Goal: Use online tool/utility

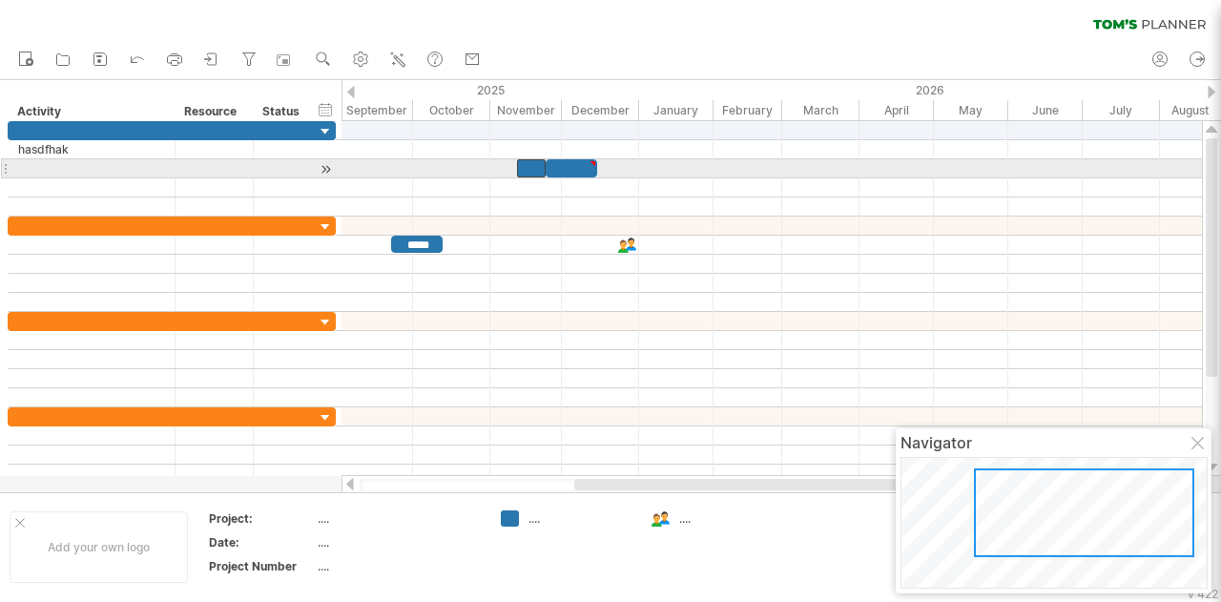
drag, startPoint x: 0, startPoint y: 0, endPoint x: 519, endPoint y: 138, distance: 537.0
drag, startPoint x: 565, startPoint y: 165, endPoint x: 551, endPoint y: 171, distance: 14.5
click at [551, 171] on div at bounding box center [559, 168] width 52 height 18
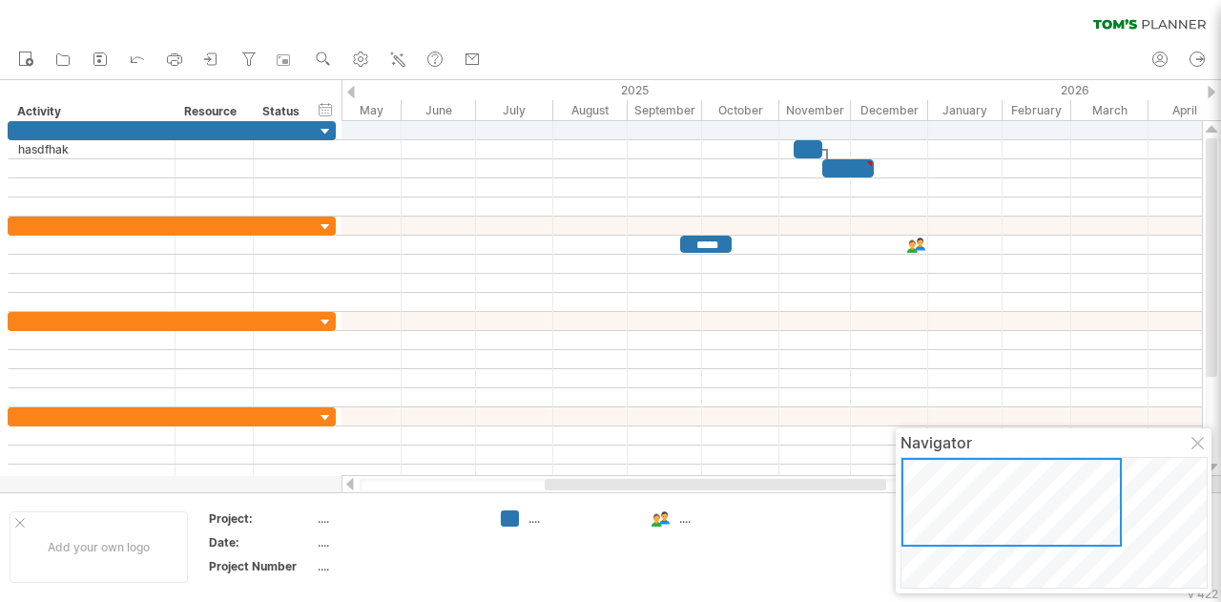
drag, startPoint x: 1047, startPoint y: 498, endPoint x: 801, endPoint y: 391, distance: 268.3
click at [934, 484] on div at bounding box center [1011, 502] width 220 height 89
click at [320, 58] on use at bounding box center [323, 59] width 19 height 19
click at [347, 108] on div "Week" at bounding box center [382, 113] width 106 height 31
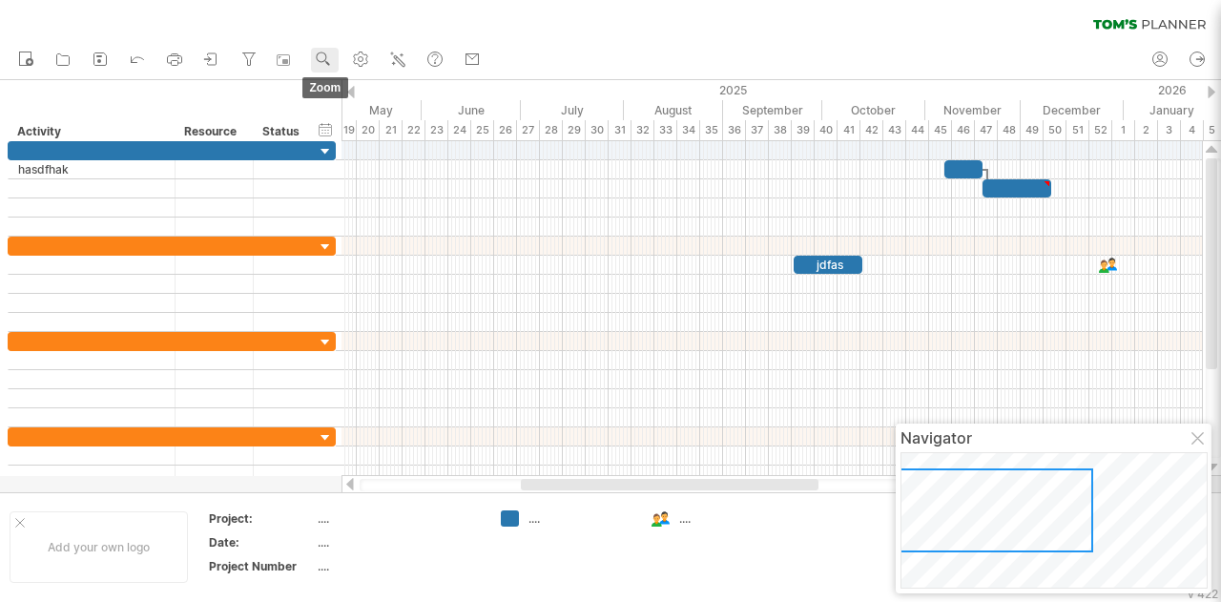
click at [324, 63] on use at bounding box center [323, 59] width 19 height 19
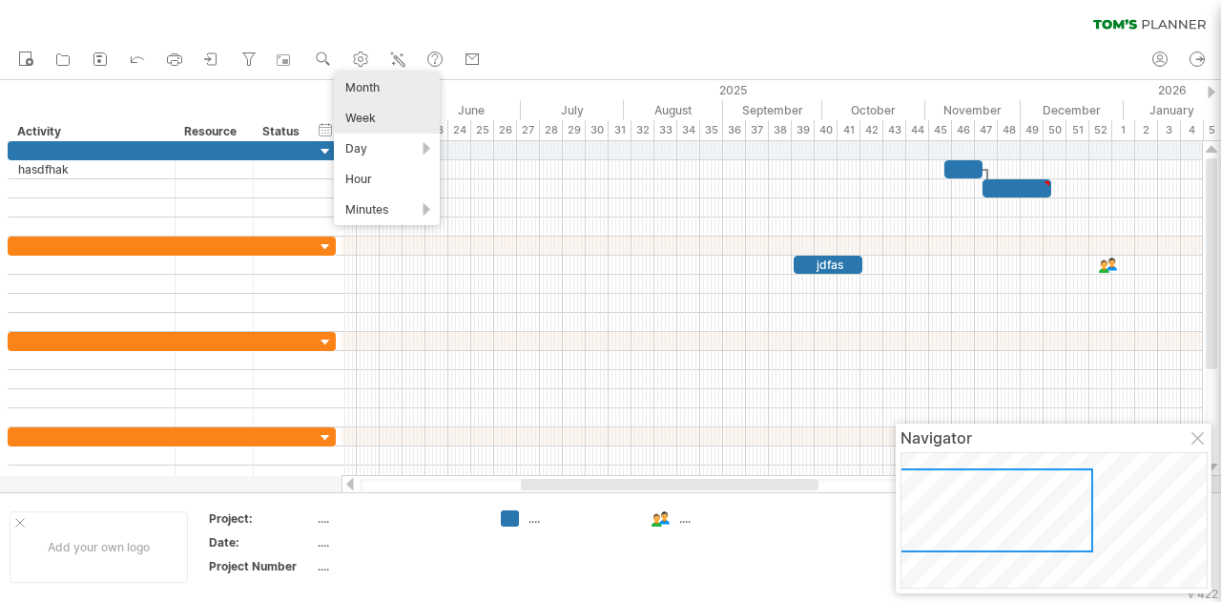
click at [396, 87] on div "Month" at bounding box center [387, 87] width 106 height 31
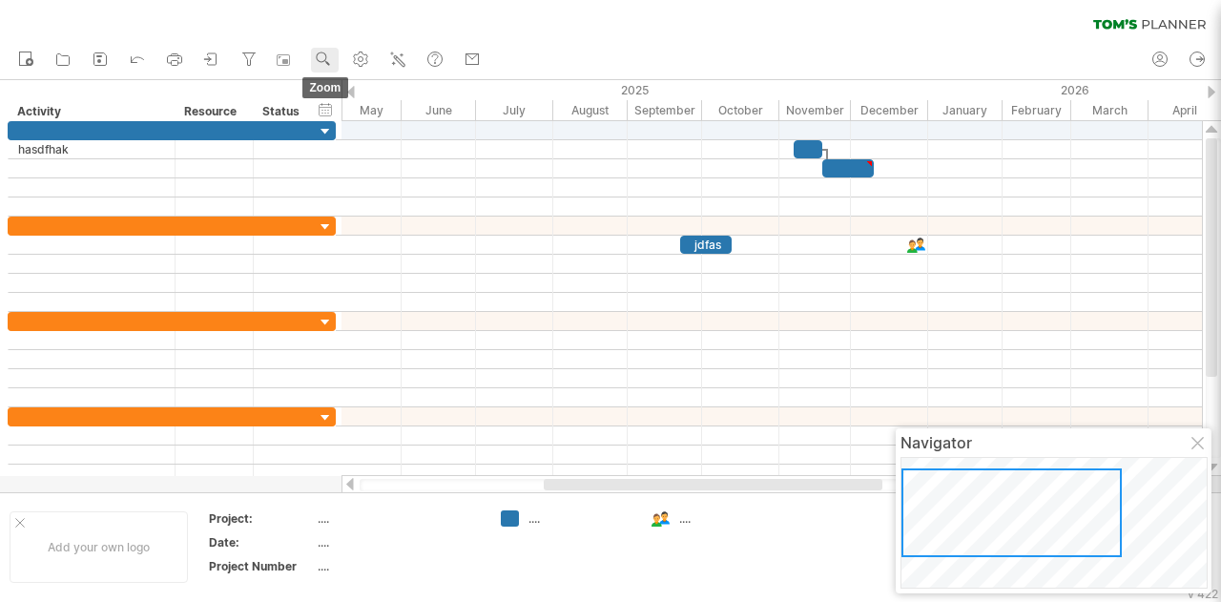
click at [327, 72] on link "zoom" at bounding box center [325, 60] width 28 height 25
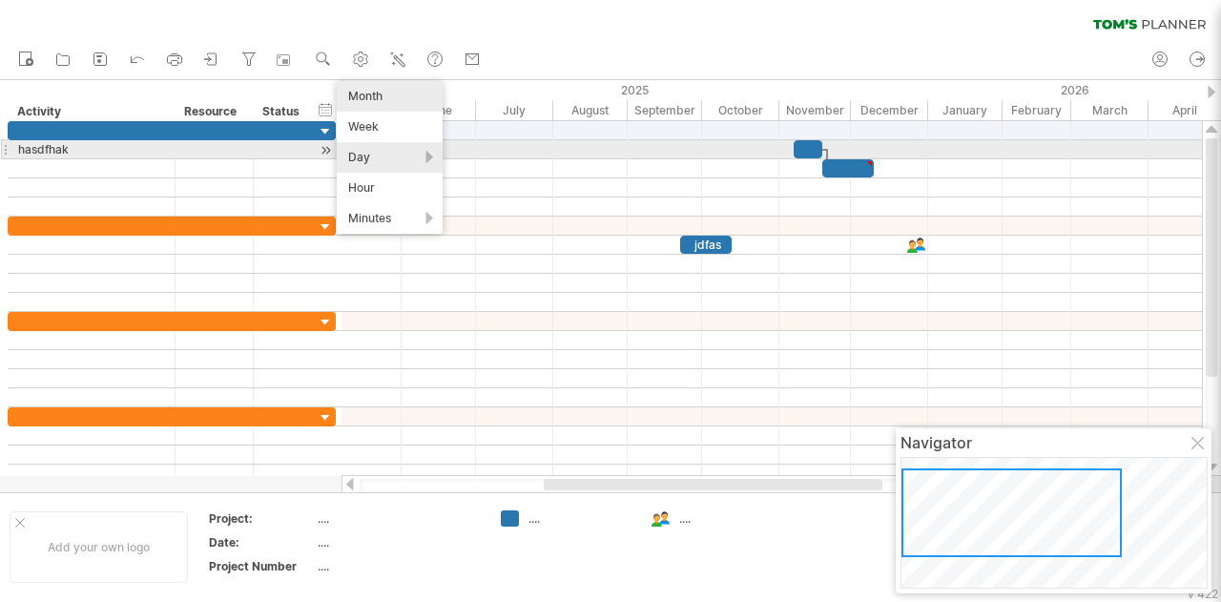
click at [405, 151] on div "Day" at bounding box center [390, 157] width 106 height 31
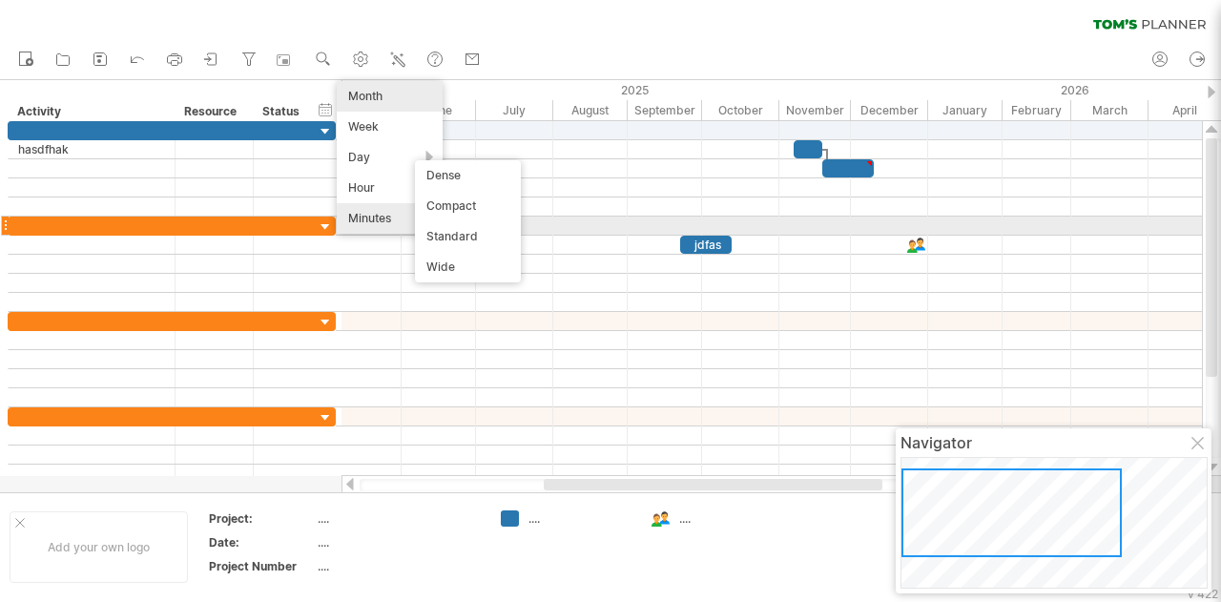
click at [385, 222] on div "Minutes" at bounding box center [390, 218] width 106 height 31
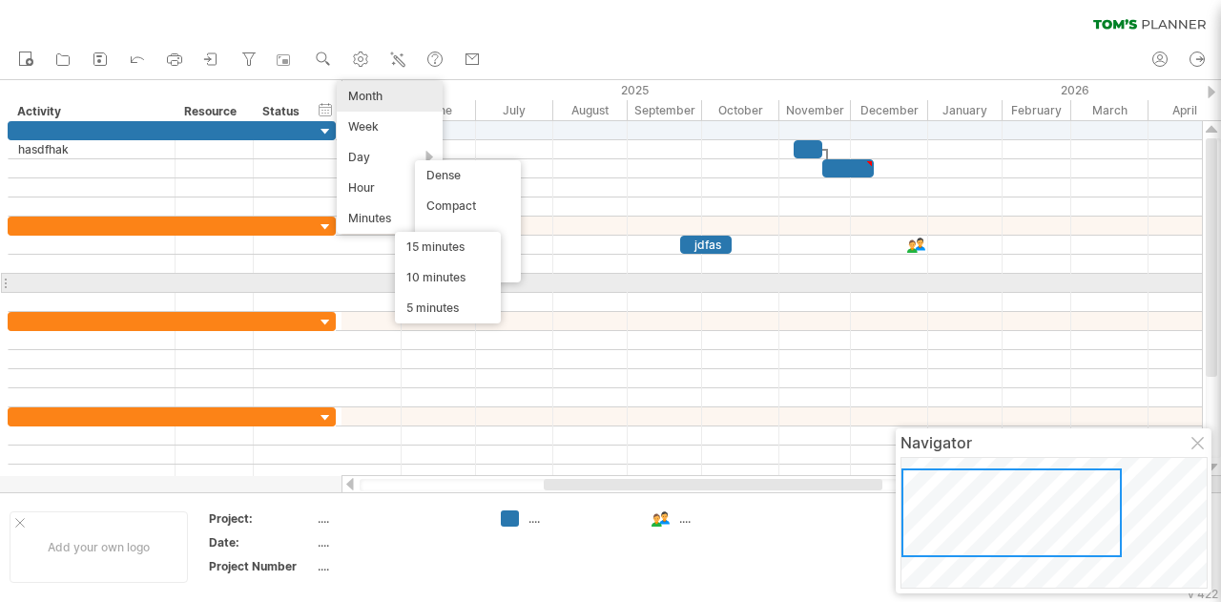
click at [595, 274] on div at bounding box center [771, 283] width 860 height 19
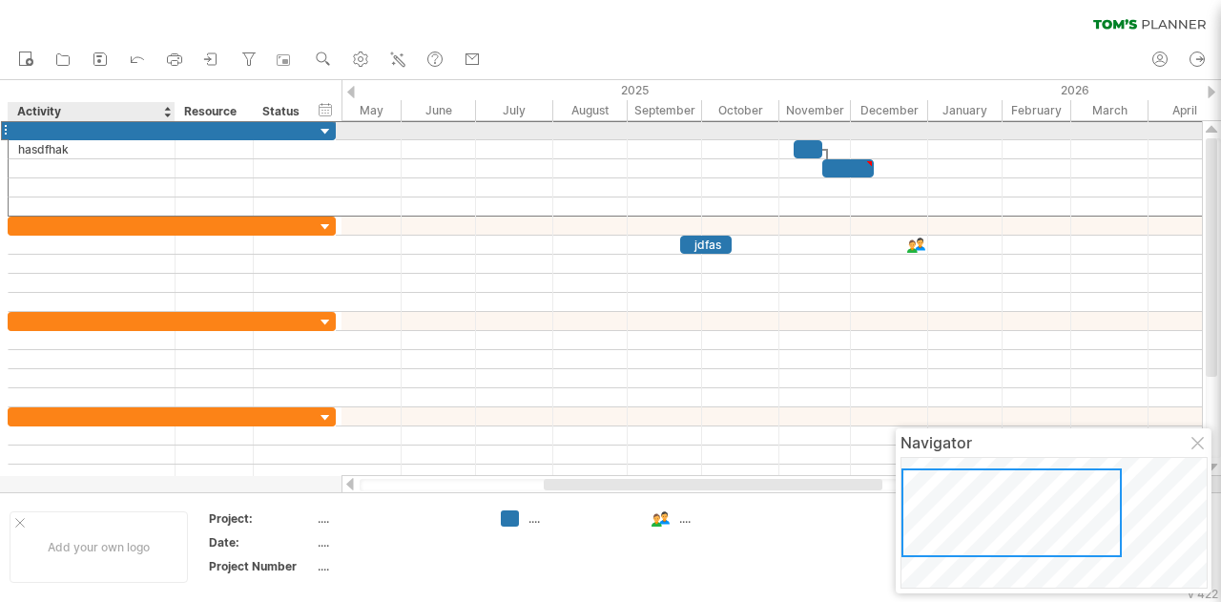
click at [114, 131] on div at bounding box center [91, 130] width 147 height 18
click at [9, 133] on div at bounding box center [92, 130] width 167 height 18
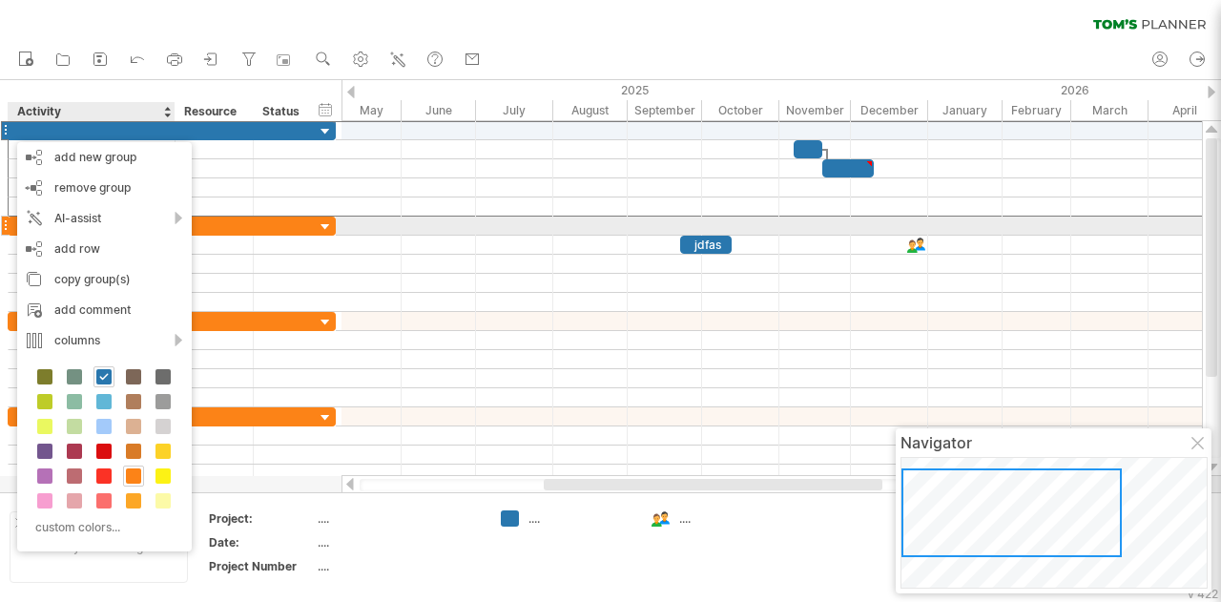
click at [370, 228] on div at bounding box center [771, 226] width 860 height 19
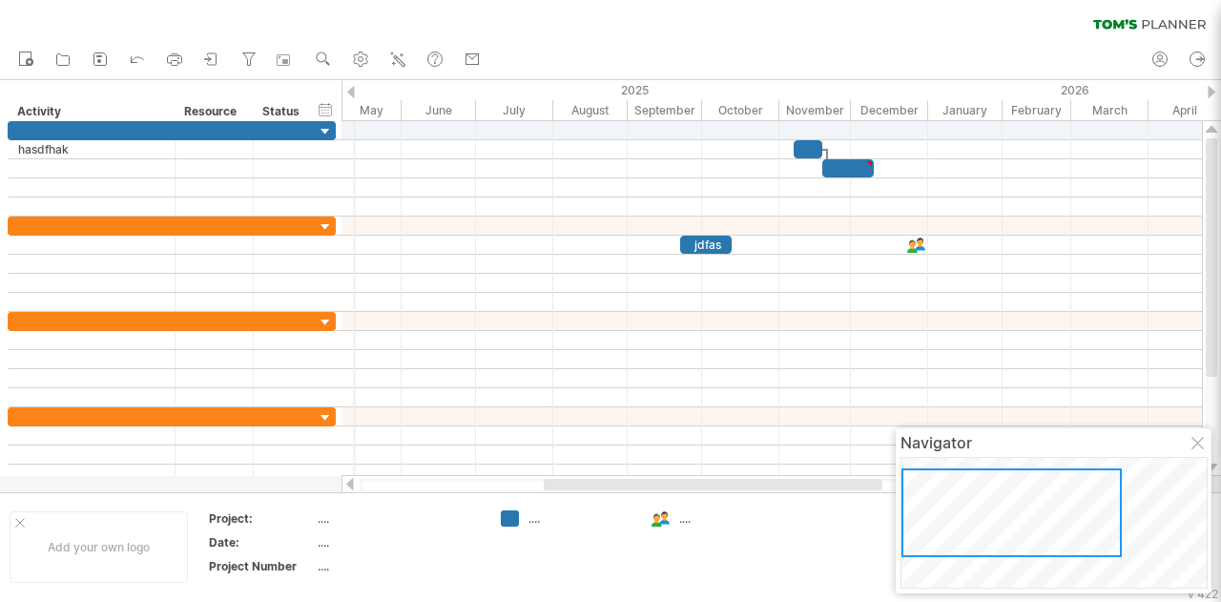
click at [355, 93] on div "2025" at bounding box center [480, 90] width 896 height 20
click at [351, 93] on div at bounding box center [351, 92] width 8 height 12
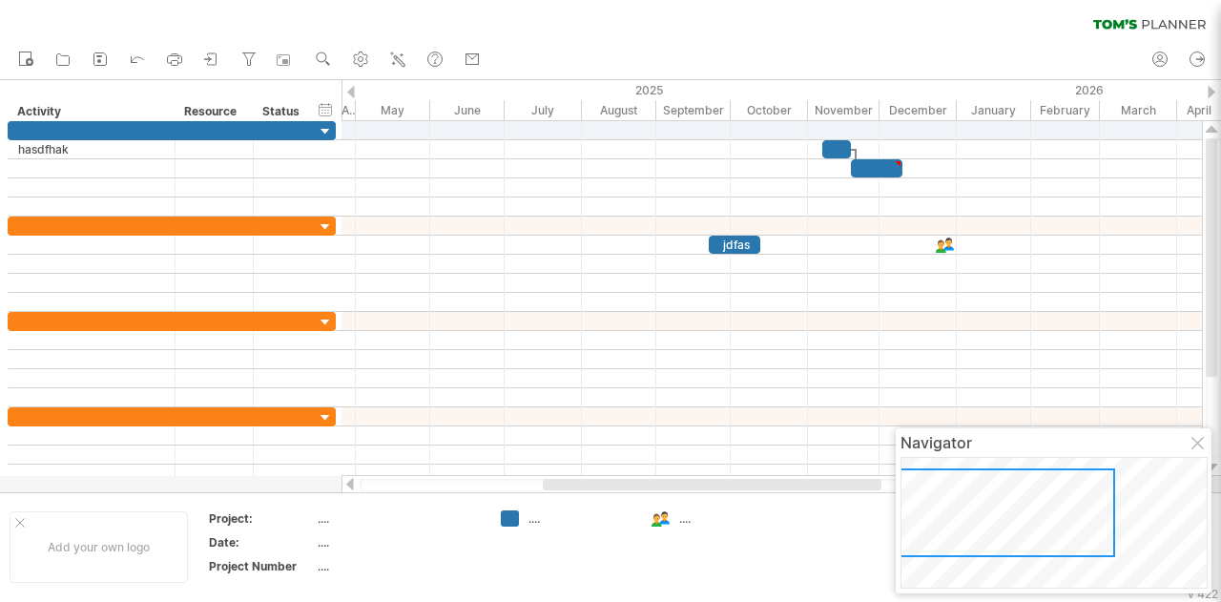
click at [351, 93] on div at bounding box center [351, 92] width 8 height 12
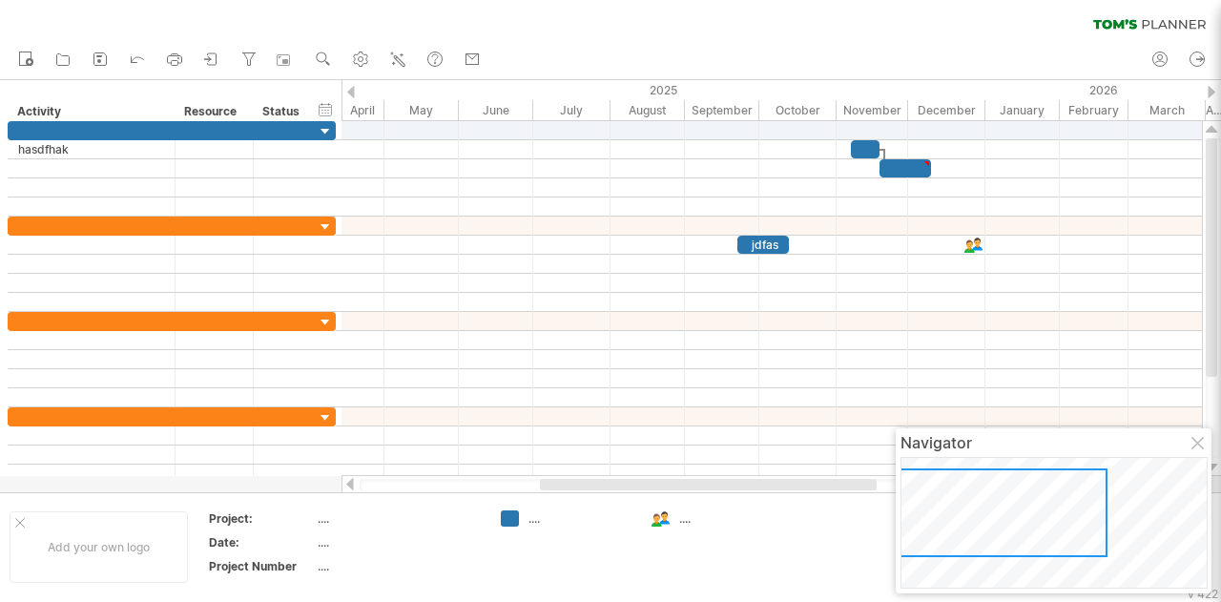
click at [351, 93] on div at bounding box center [351, 92] width 8 height 12
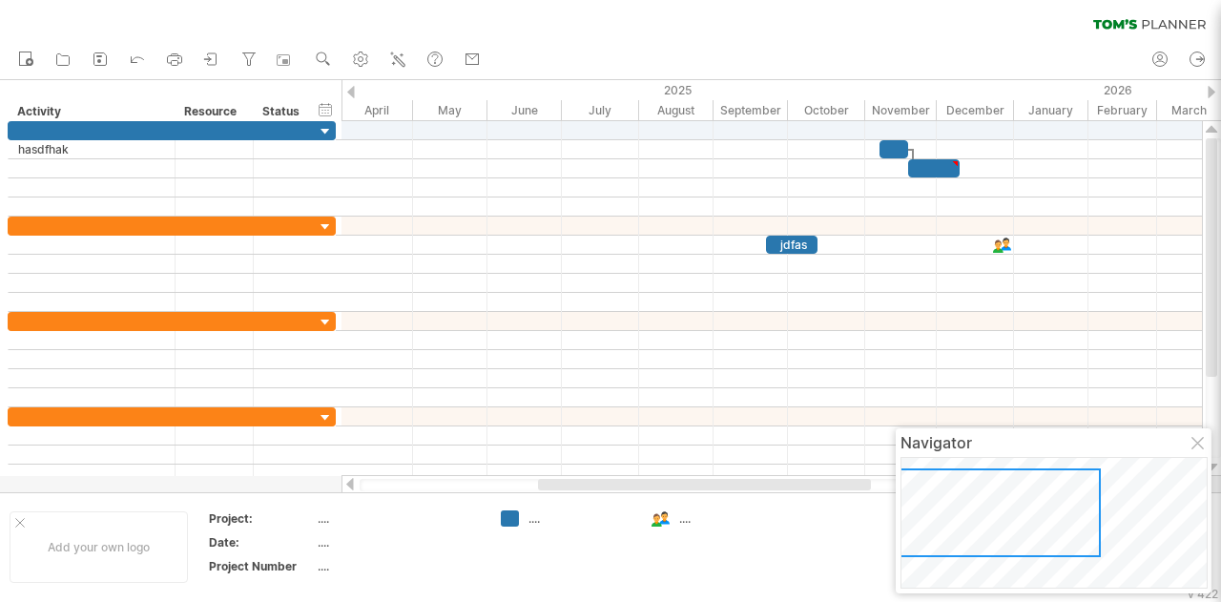
click at [351, 93] on div at bounding box center [351, 92] width 8 height 12
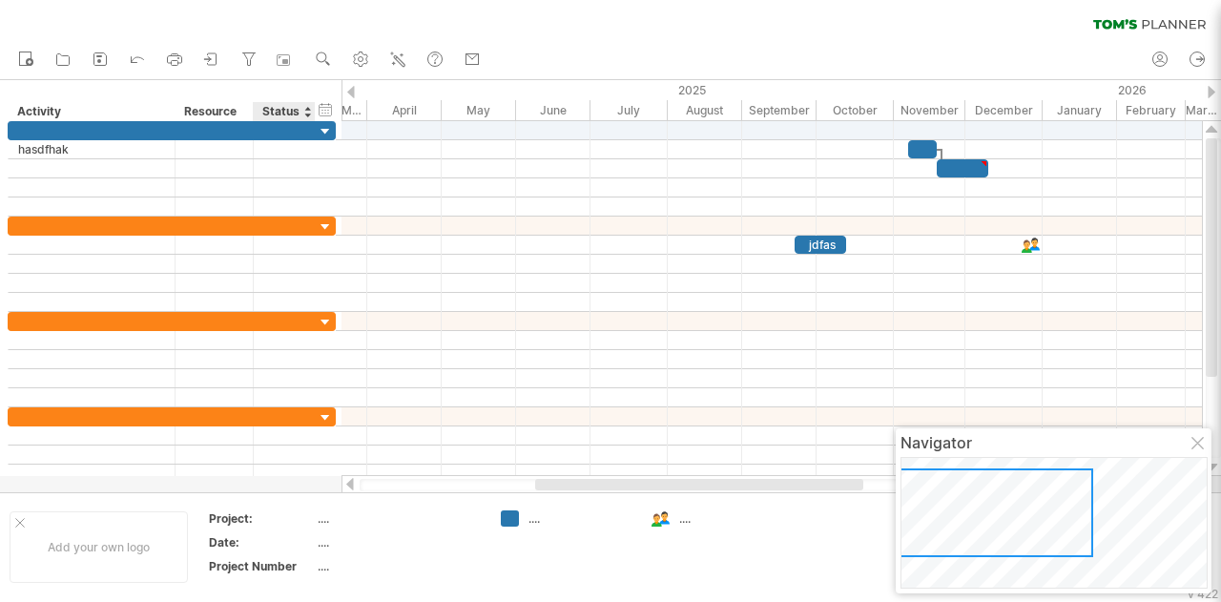
click at [297, 96] on div "hide start/end/duration show start/end/duration ******** Activity ******** Reso…" at bounding box center [170, 100] width 341 height 41
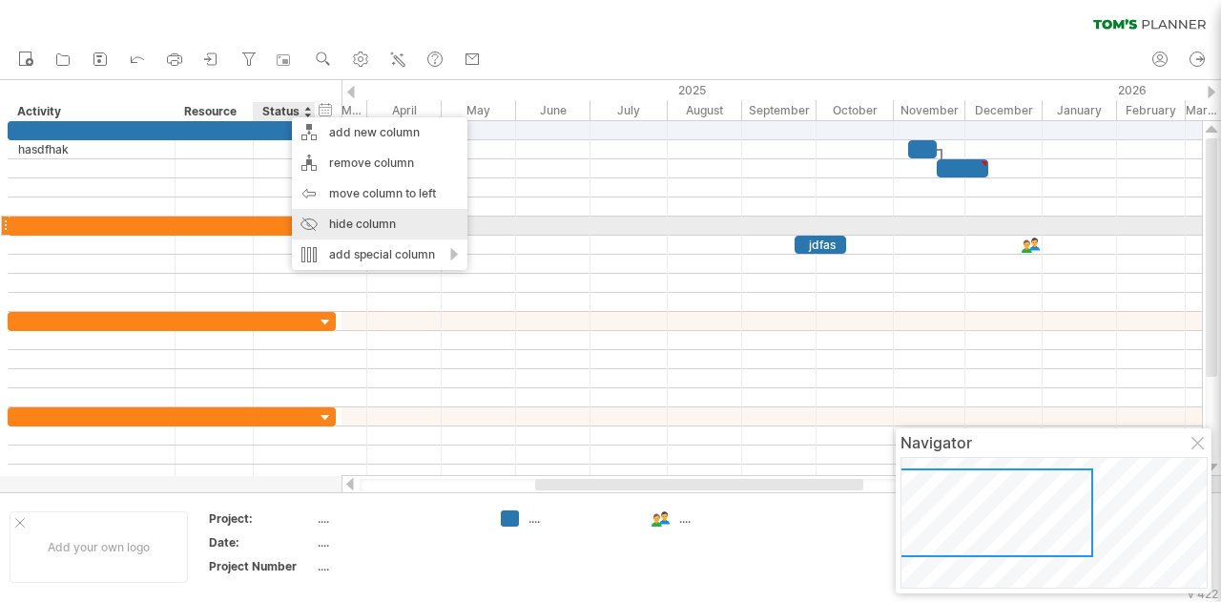
click at [346, 224] on div "hide column" at bounding box center [380, 224] width 176 height 31
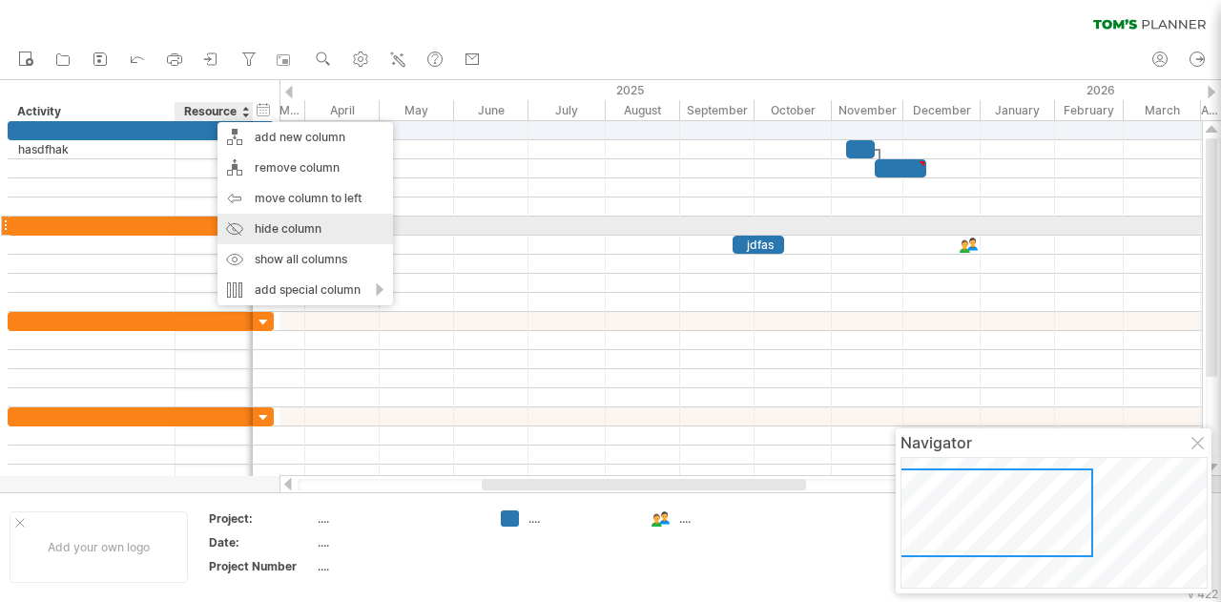
click at [300, 225] on div "hide column" at bounding box center [305, 229] width 176 height 31
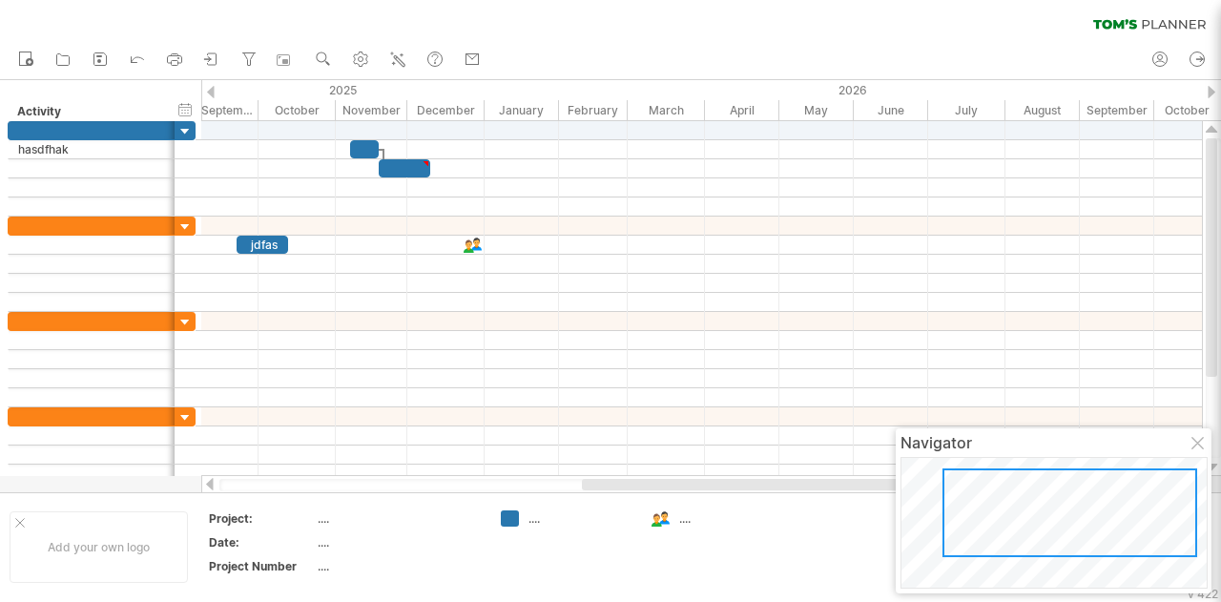
drag, startPoint x: 683, startPoint y: 482, endPoint x: 857, endPoint y: 474, distance: 173.8
click at [855, 474] on div "Trying to reach [DOMAIN_NAME] Connected again... 0% clear filter new" at bounding box center [610, 301] width 1221 height 602
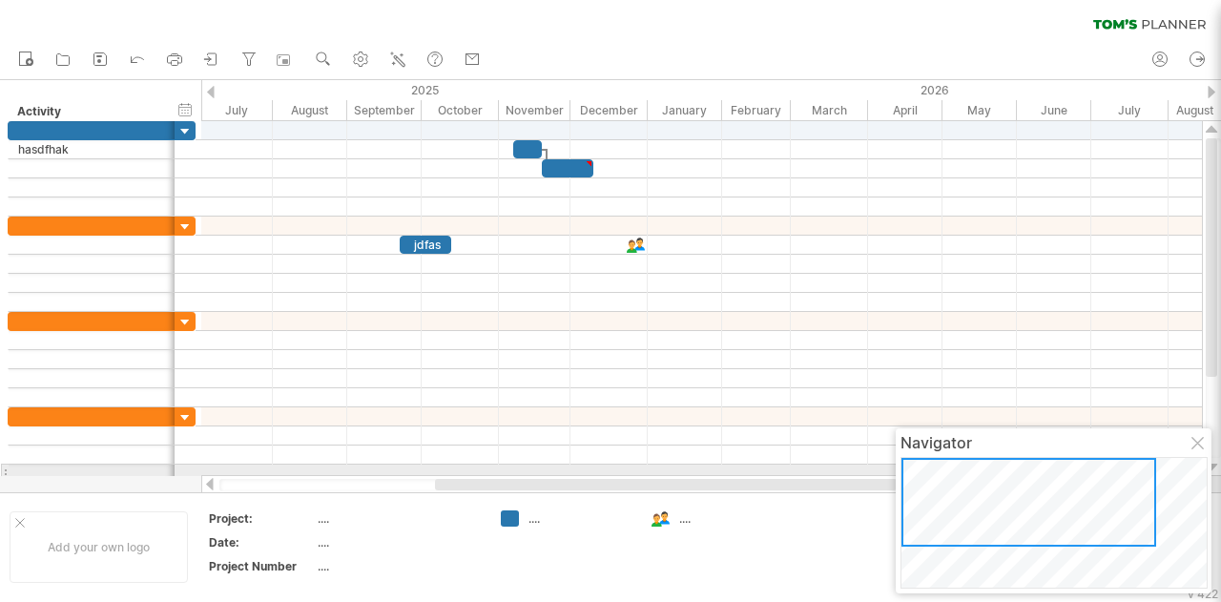
drag, startPoint x: 1138, startPoint y: 497, endPoint x: 1039, endPoint y: 466, distance: 103.8
click at [1049, 471] on div at bounding box center [1028, 502] width 255 height 89
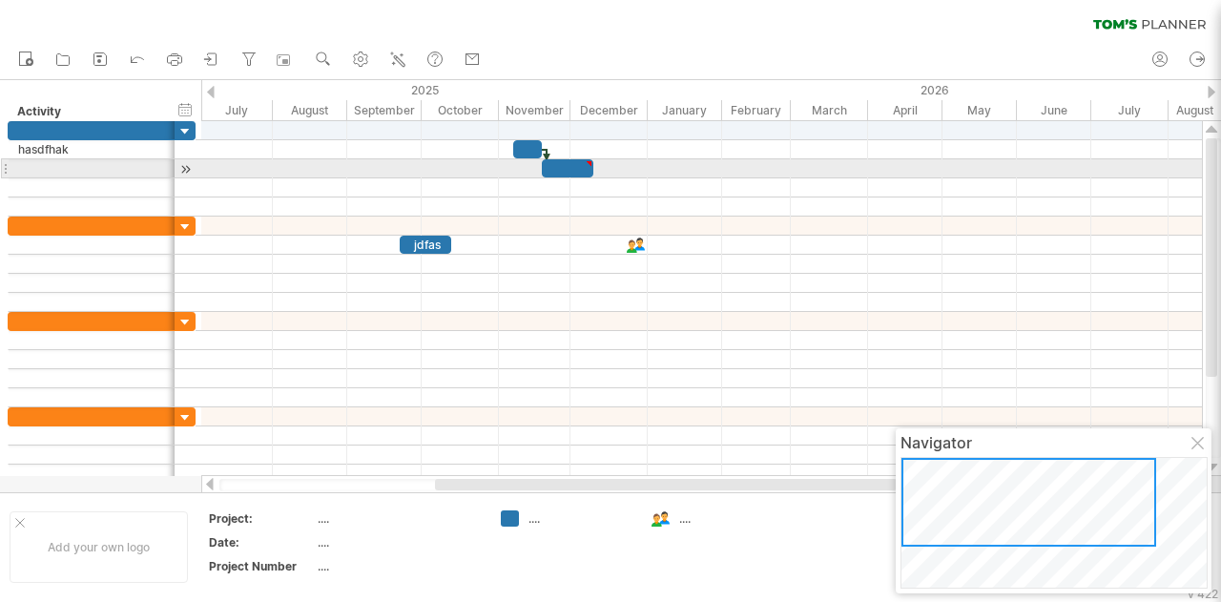
type textarea "**********"
